Goal: Task Accomplishment & Management: Manage account settings

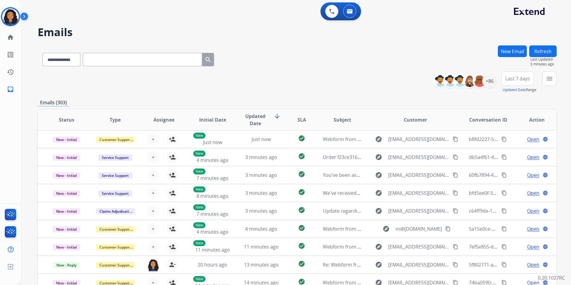
select select "**********"
click at [4, 16] on img at bounding box center [10, 16] width 17 height 17
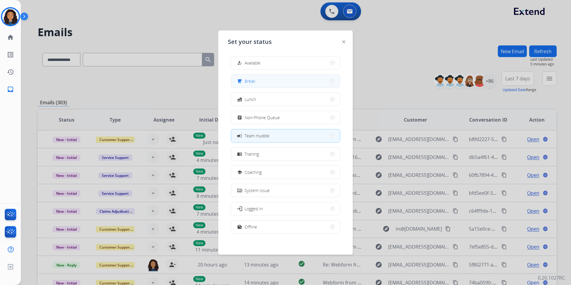
click at [287, 82] on button "free_breakfast Break" at bounding box center [285, 81] width 109 height 13
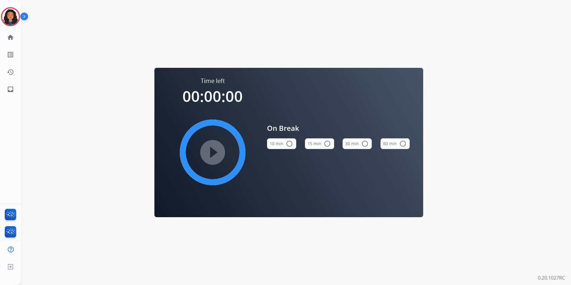
drag, startPoint x: 324, startPoint y: 144, endPoint x: 186, endPoint y: 133, distance: 138.1
click at [324, 144] on mat-icon "radio_button_unchecked" at bounding box center [327, 143] width 7 height 7
click at [216, 149] on mat-icon "play_circle_filled" at bounding box center [212, 152] width 7 height 7
